Goal: Task Accomplishment & Management: Use online tool/utility

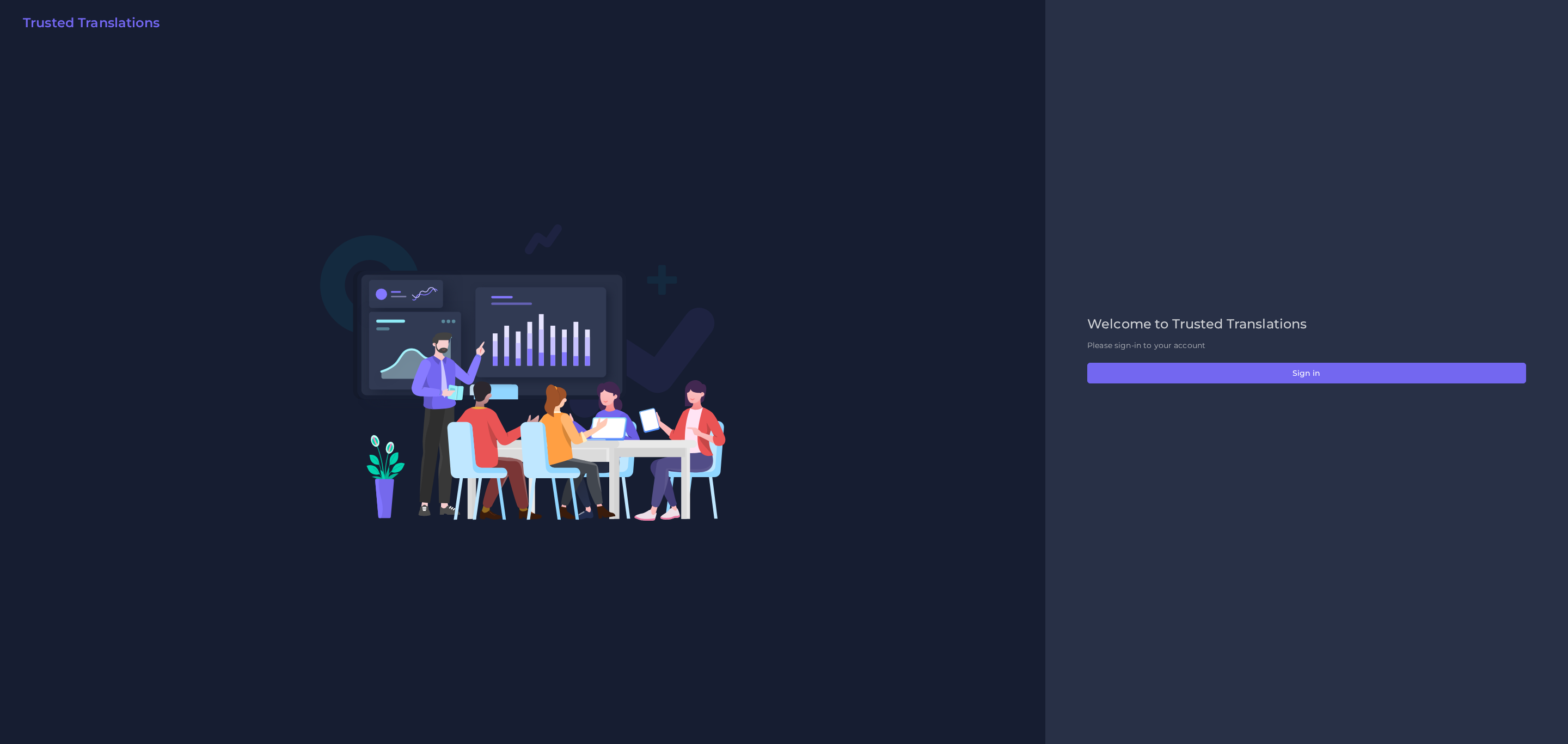
click at [1044, 386] on div "Welcome to Trusted Translations Please sign-in to your account Sign in" at bounding box center [1306, 372] width 461 height 112
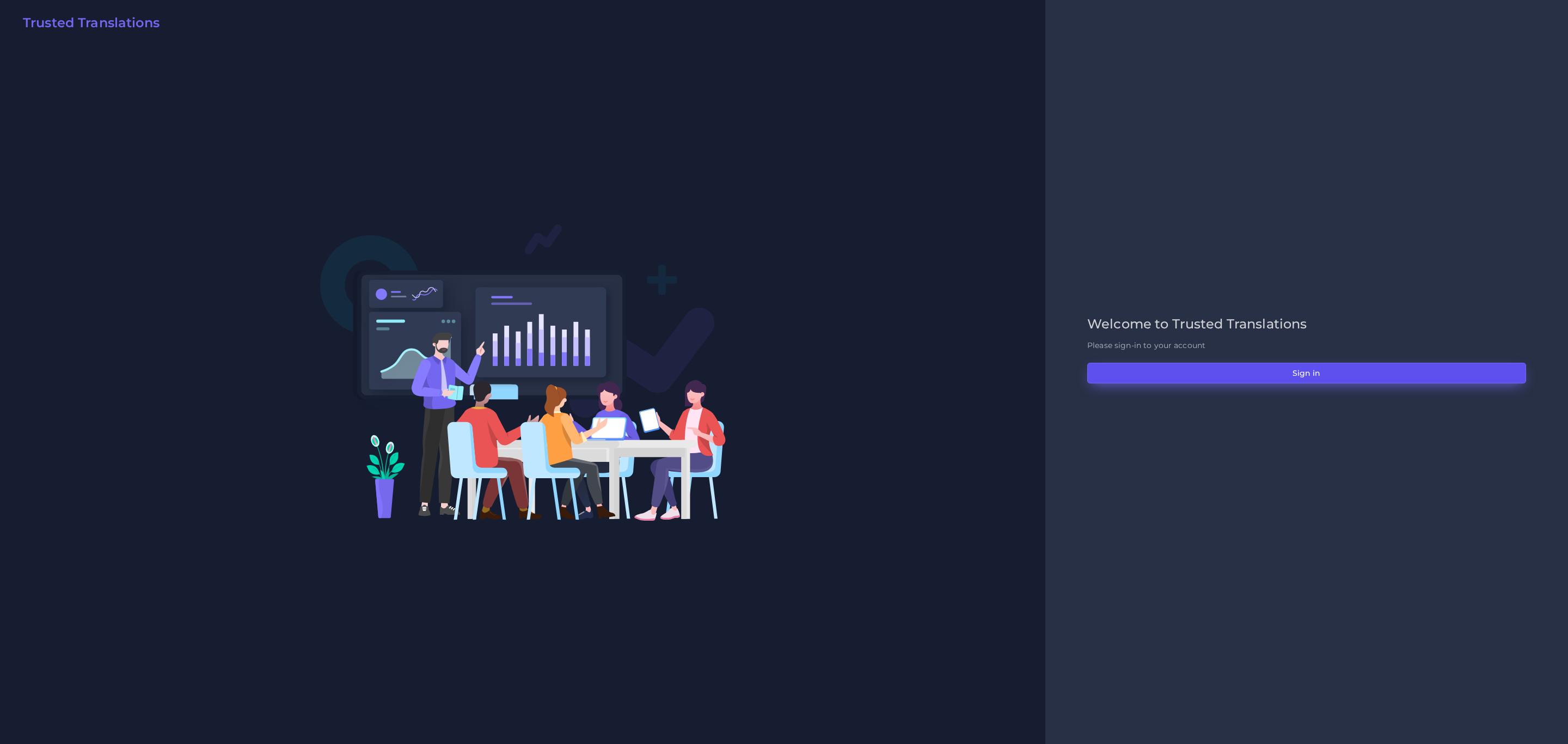
click at [1044, 373] on button "Sign in" at bounding box center [1307, 373] width 439 height 21
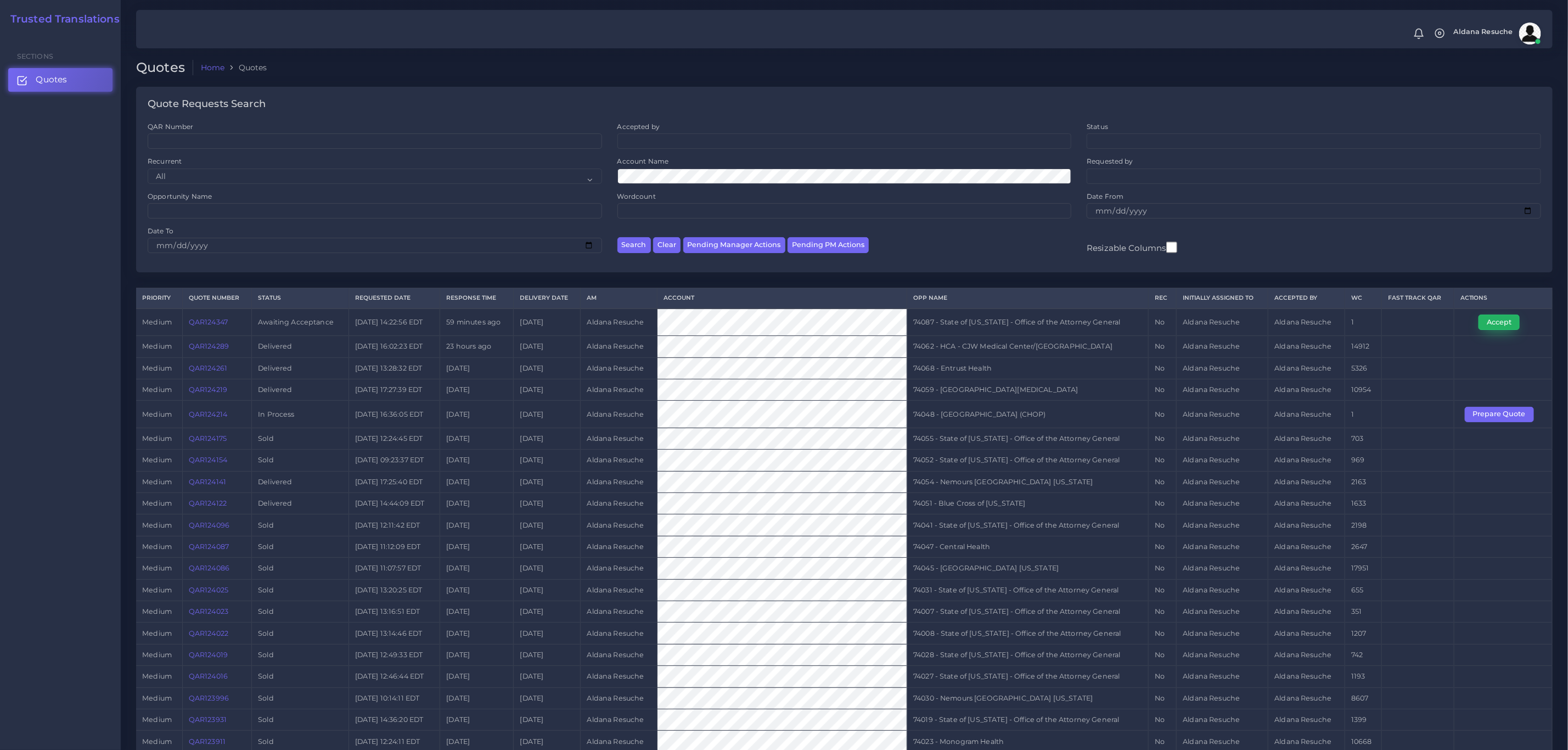
click at [1493, 322] on button "Accept" at bounding box center [1499, 322] width 41 height 16
click at [991, 320] on td "74087 - State of Kentucky - Office of the Attorney General" at bounding box center [1028, 322] width 241 height 28
click at [991, 320] on td "74087 - State of [US_STATE] - Office of the Attorney General" at bounding box center [1028, 322] width 241 height 28
copy tr "74087 - State of [US_STATE] - Office of the Attorney General"
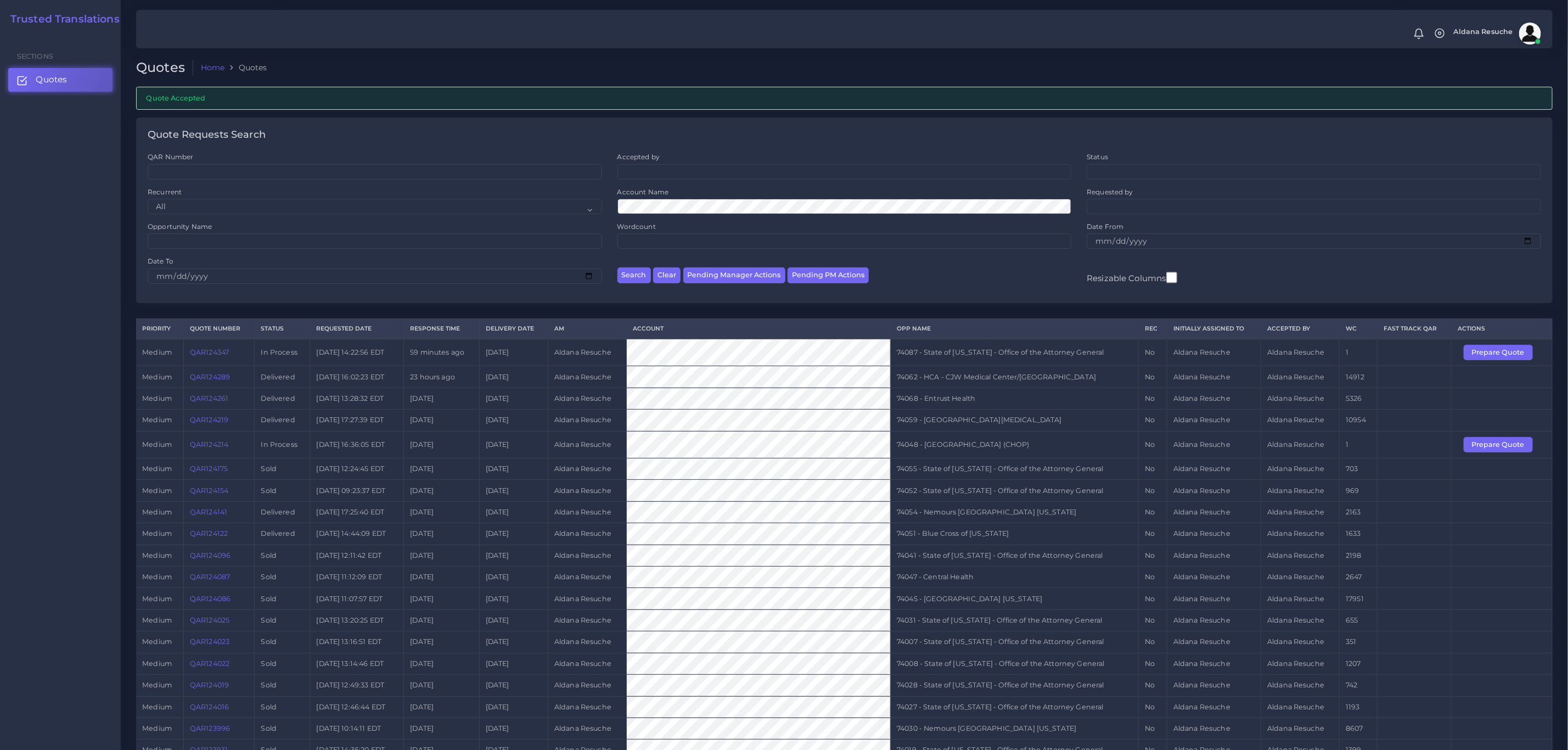
click at [975, 404] on td "74068 - Entrust Health" at bounding box center [1014, 398] width 248 height 21
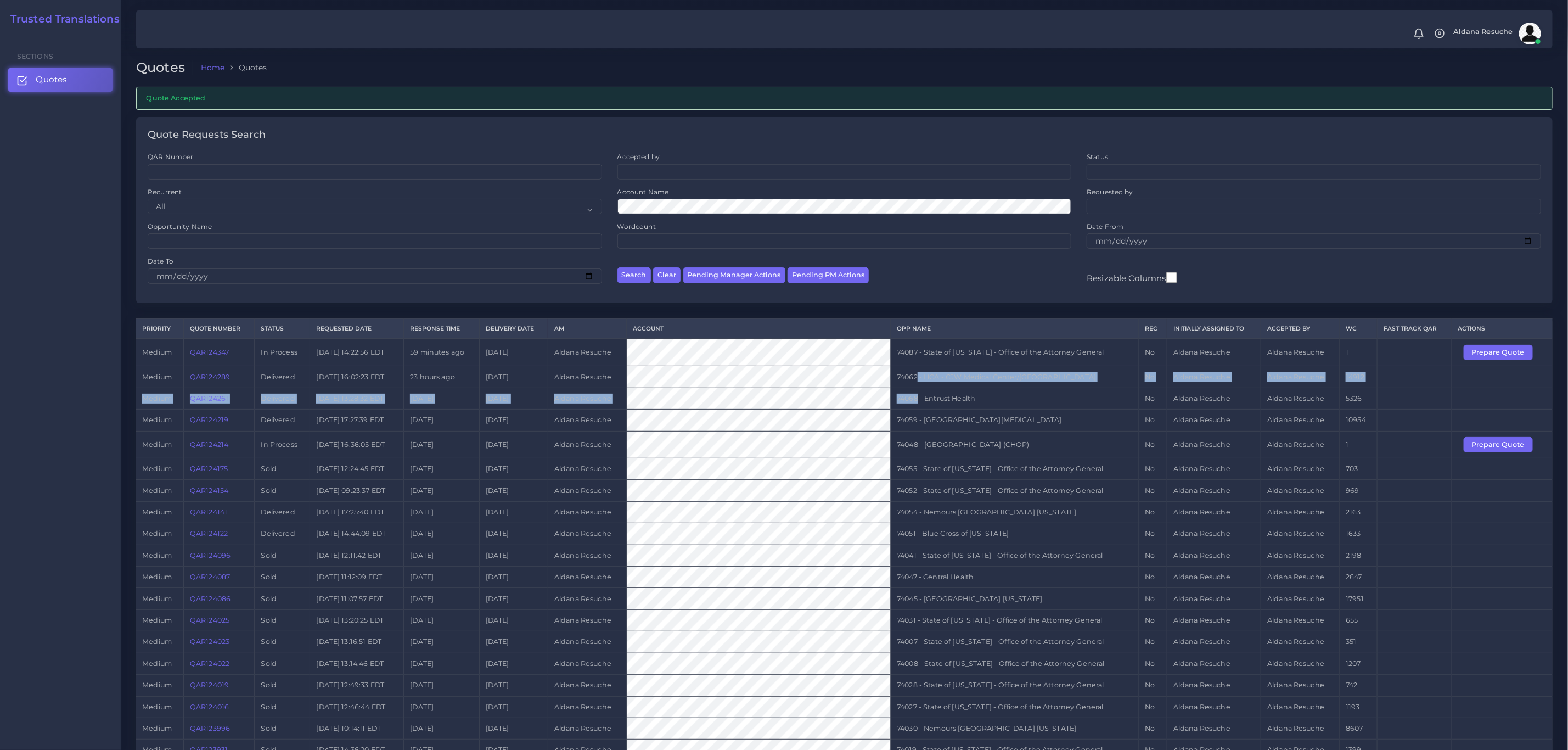
drag, startPoint x: 918, startPoint y: 379, endPoint x: 918, endPoint y: 399, distance: 20.0
click at [918, 399] on tbody "medium QAR124347 In Process 2025-08-15 14:22:56 EDT 59 minutes ago 2025-08-16 A…" at bounding box center [845, 669] width 1417 height 660
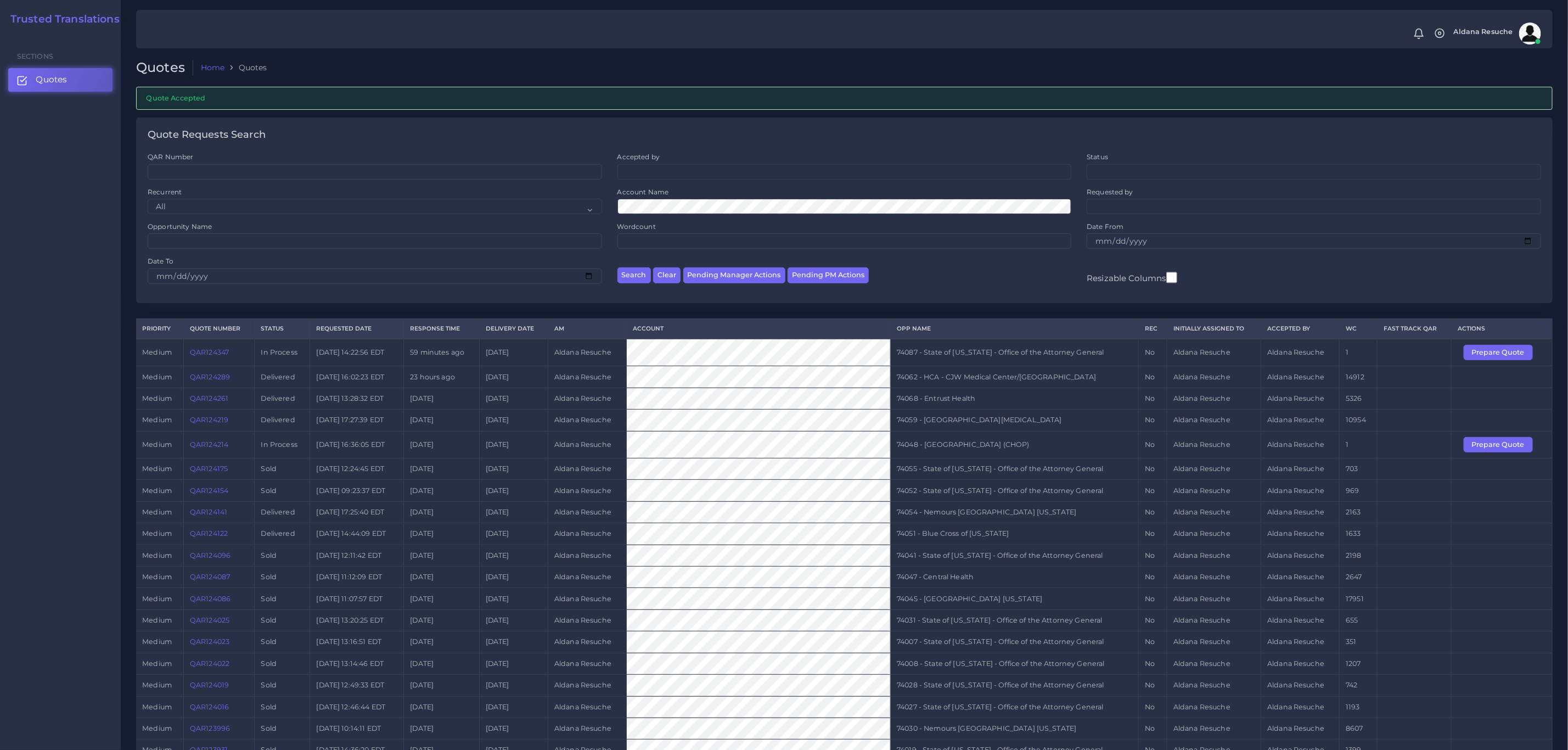
click at [921, 425] on td "74059 - [GEOGRAPHIC_DATA][MEDICAL_DATA]" at bounding box center [1014, 420] width 248 height 21
click at [1491, 452] on button "Prepare Quote" at bounding box center [1498, 444] width 69 height 16
click at [1369, 308] on div "Quote Requests Search QAR Number Accepted by All Donaldo Barahona Ricardo Mejia…" at bounding box center [844, 218] width 1433 height 201
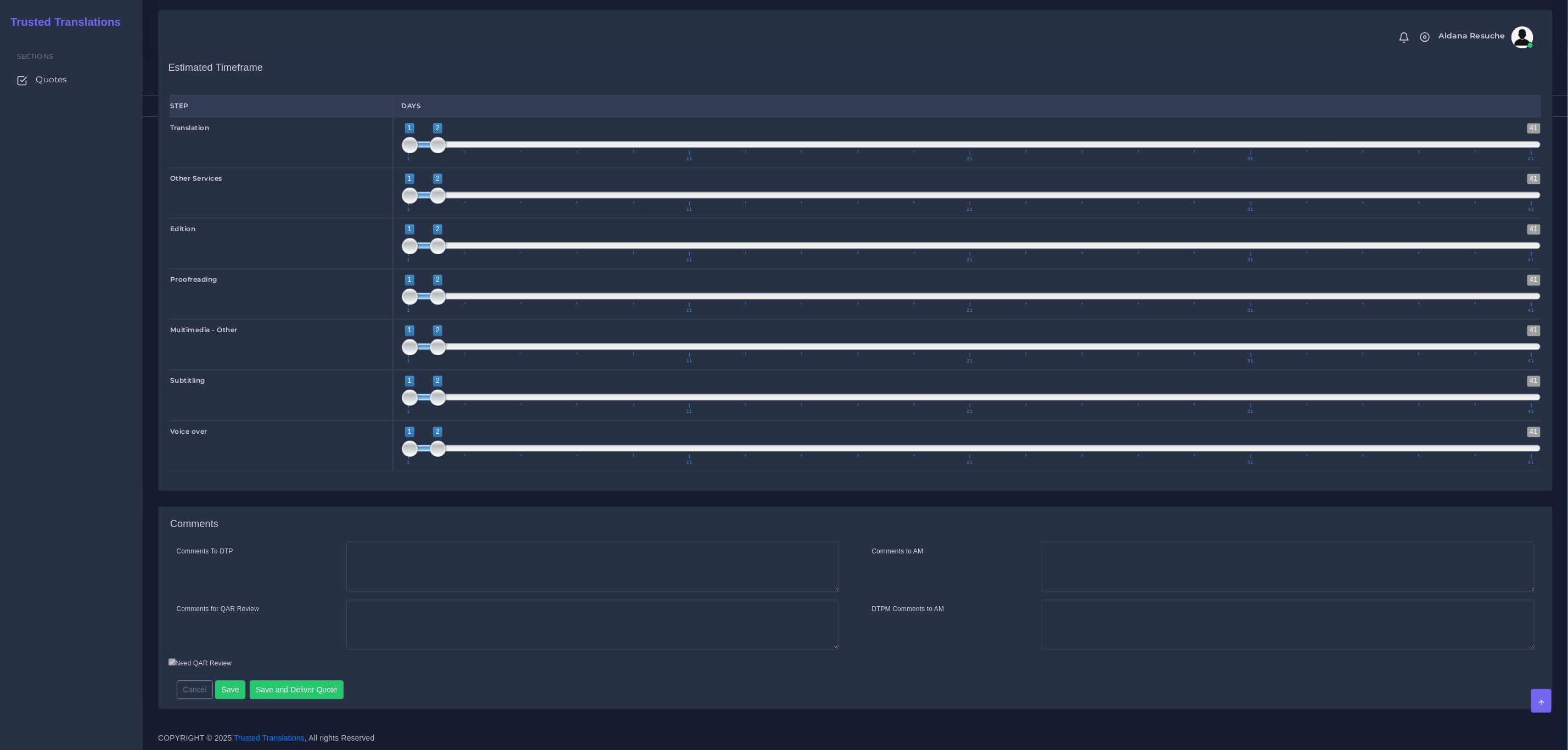
scroll to position [1926, 0]
click at [403, 565] on textarea "Comments To DTP" at bounding box center [592, 567] width 493 height 51
type textarea "no DTP needed."
type textarea "c"
paste textarea "Please quote these steps separately: (1) review of transcription (Word file in …"
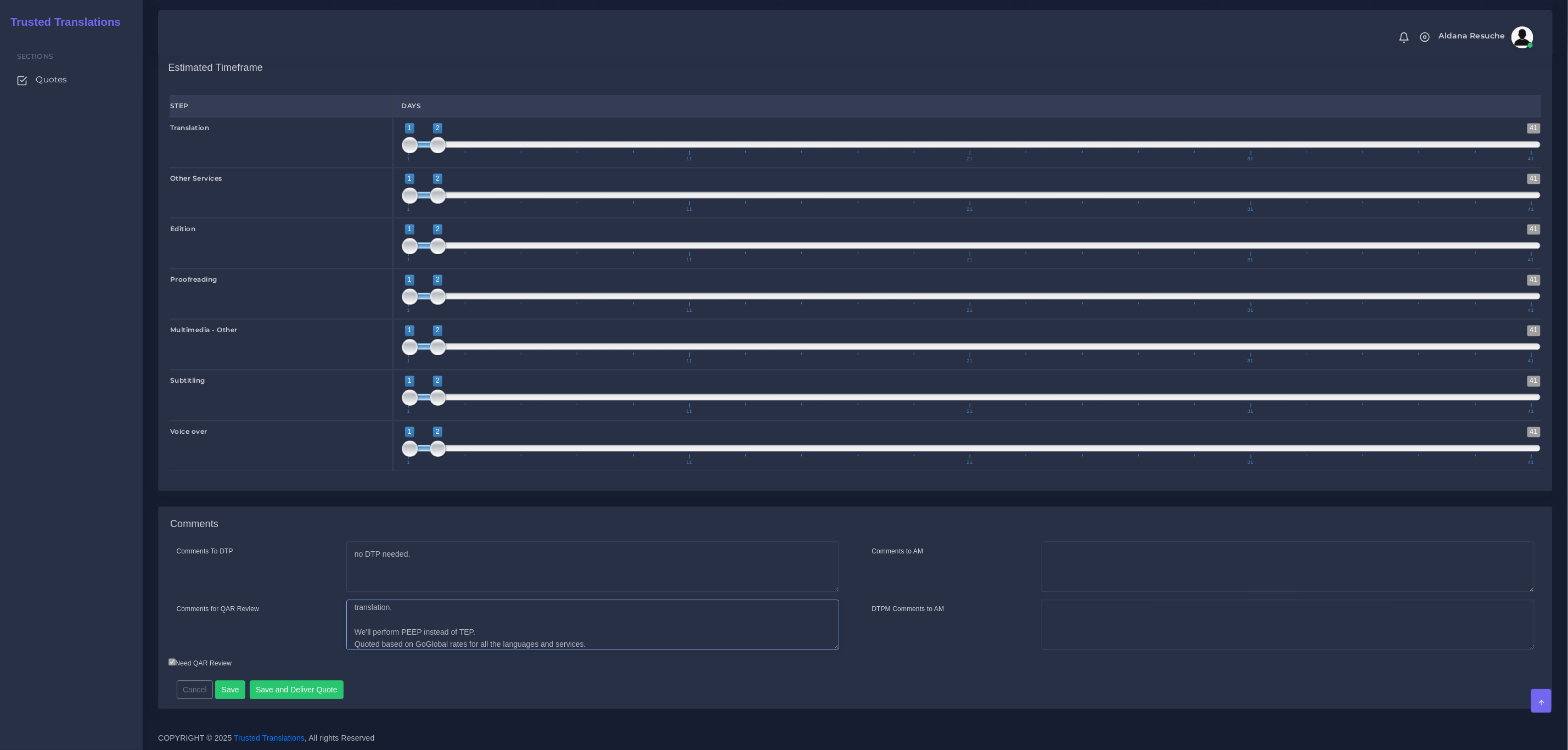
scroll to position [54, 0]
type textarea "Client requested: Please quote these steps separately: (1) review of transcript…"
click at [297, 690] on button "Save and Deliver Quote" at bounding box center [297, 689] width 94 height 18
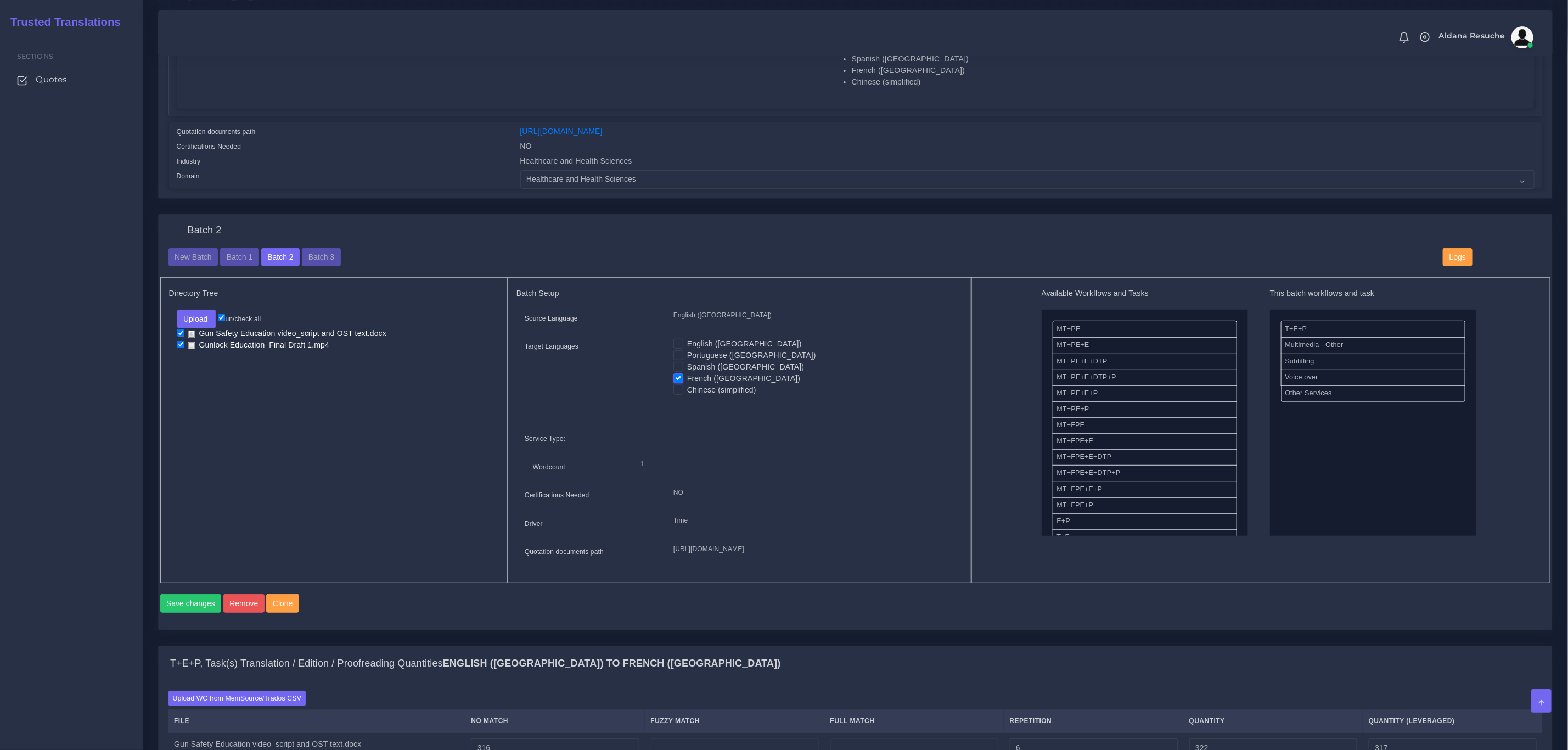
drag, startPoint x: 942, startPoint y: 555, endPoint x: 941, endPoint y: 527, distance: 28.0
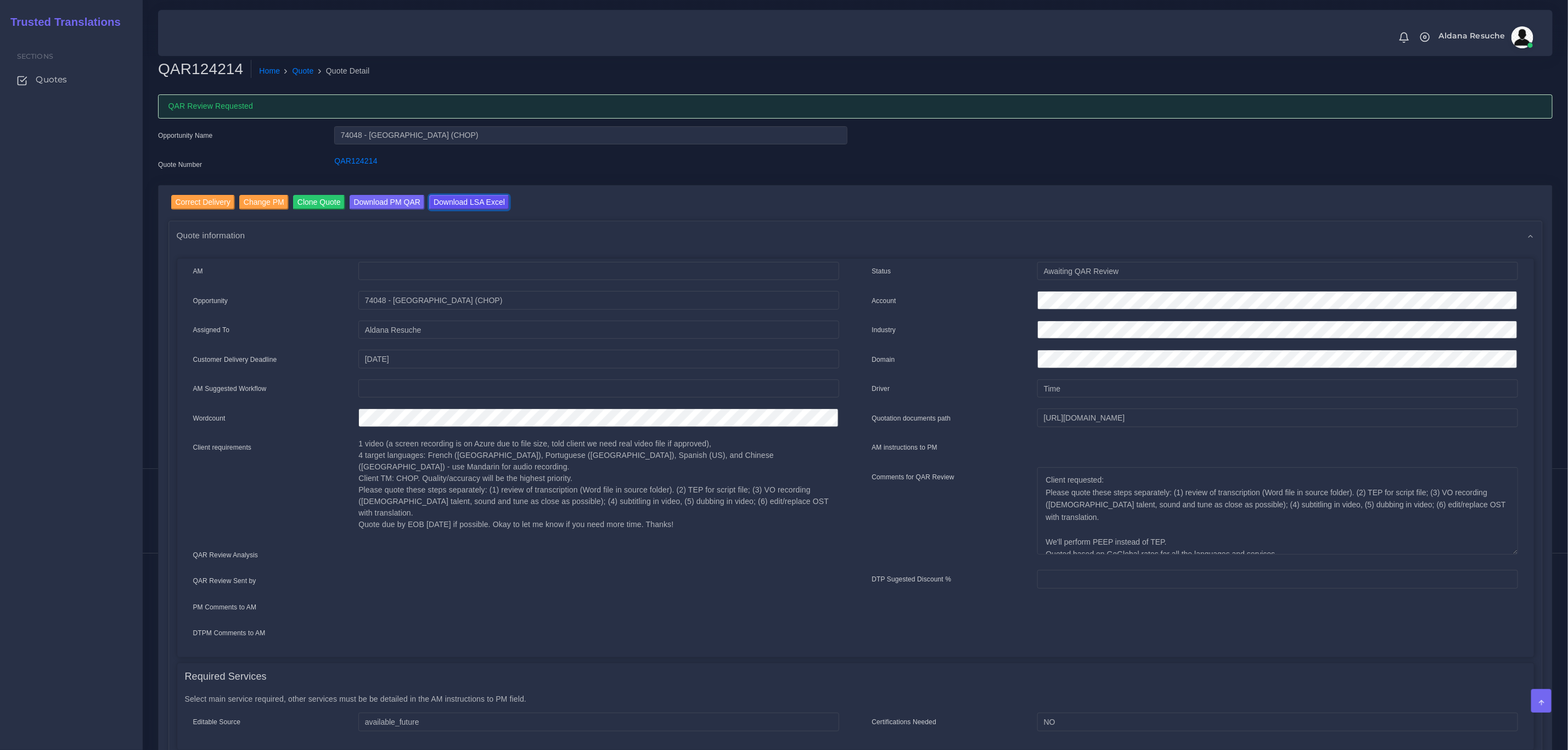
drag, startPoint x: 450, startPoint y: 201, endPoint x: 463, endPoint y: 219, distance: 22.2
click at [450, 200] on input "Download LSA Excel" at bounding box center [469, 203] width 80 height 15
click at [293, 62] on ol "Home Quote Quote Detail" at bounding box center [726, 71] width 949 height 23
click at [299, 77] on ol "Home Quote Quote Detail" at bounding box center [726, 71] width 949 height 23
click at [299, 69] on link "Quote" at bounding box center [303, 71] width 21 height 12
